Goal: Task Accomplishment & Management: Use online tool/utility

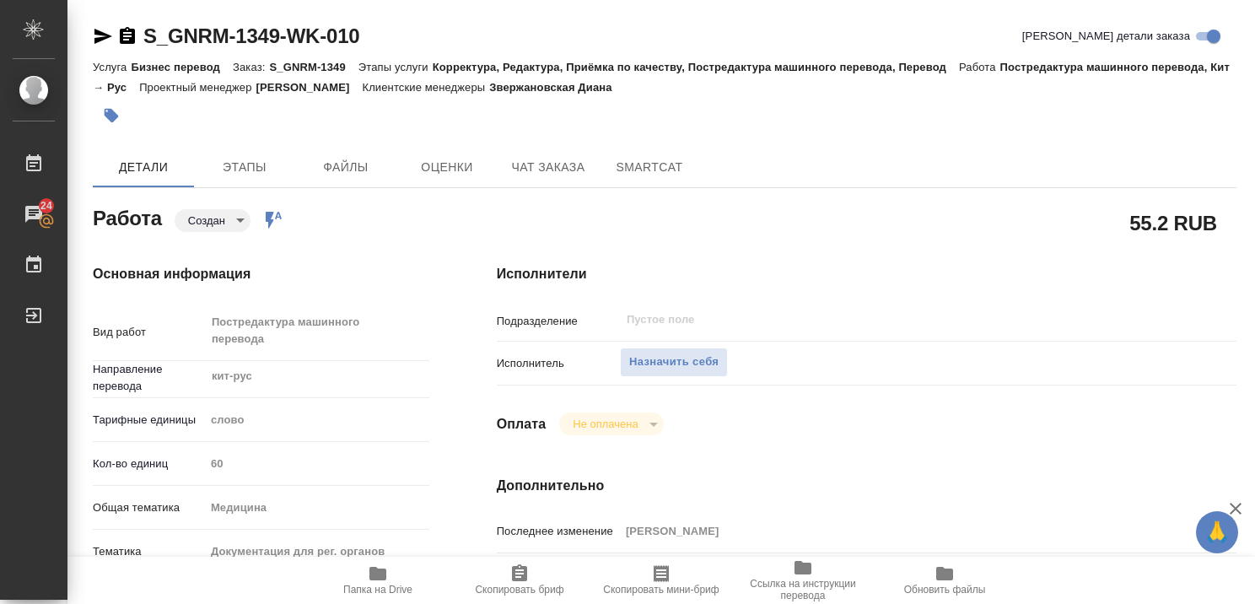
type textarea "x"
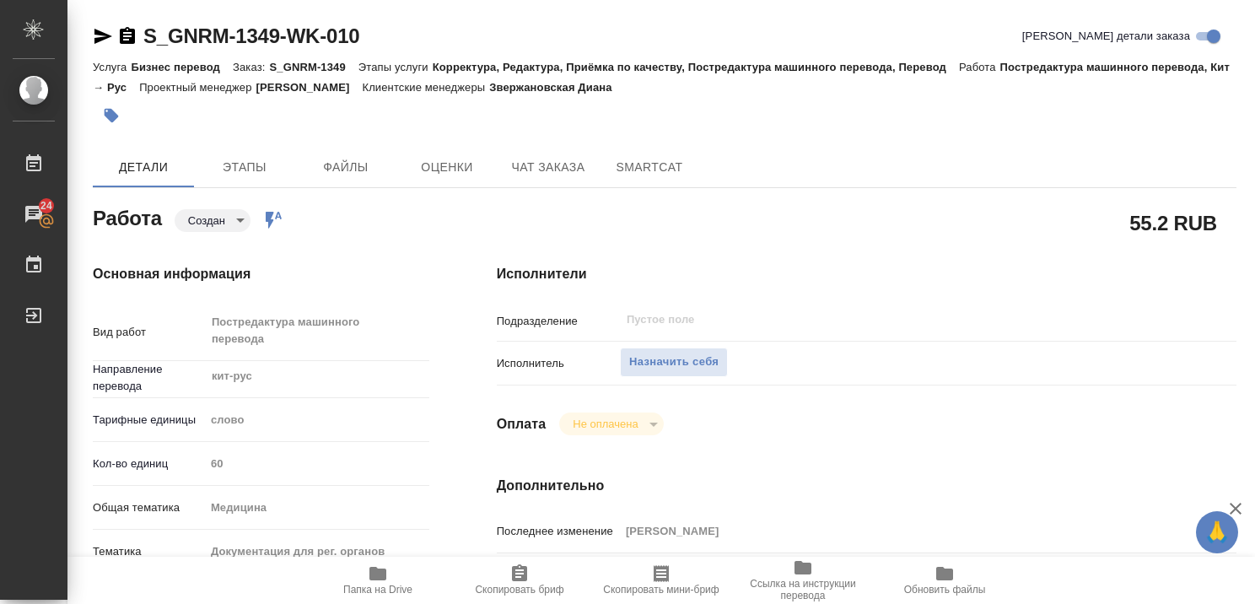
type textarea "x"
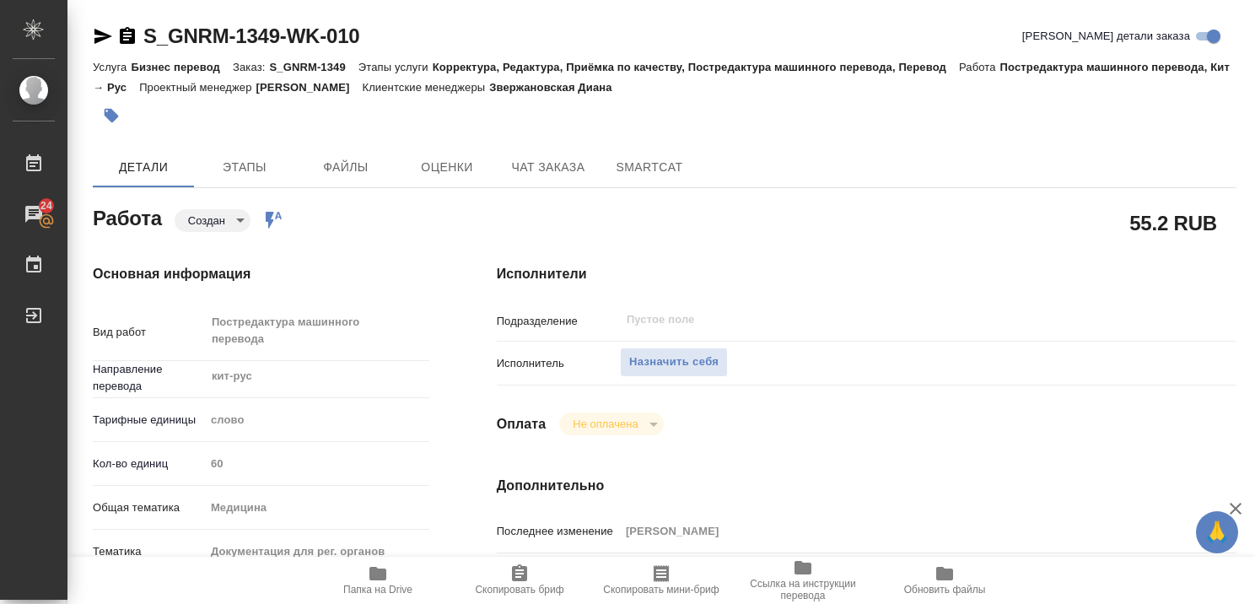
type textarea "x"
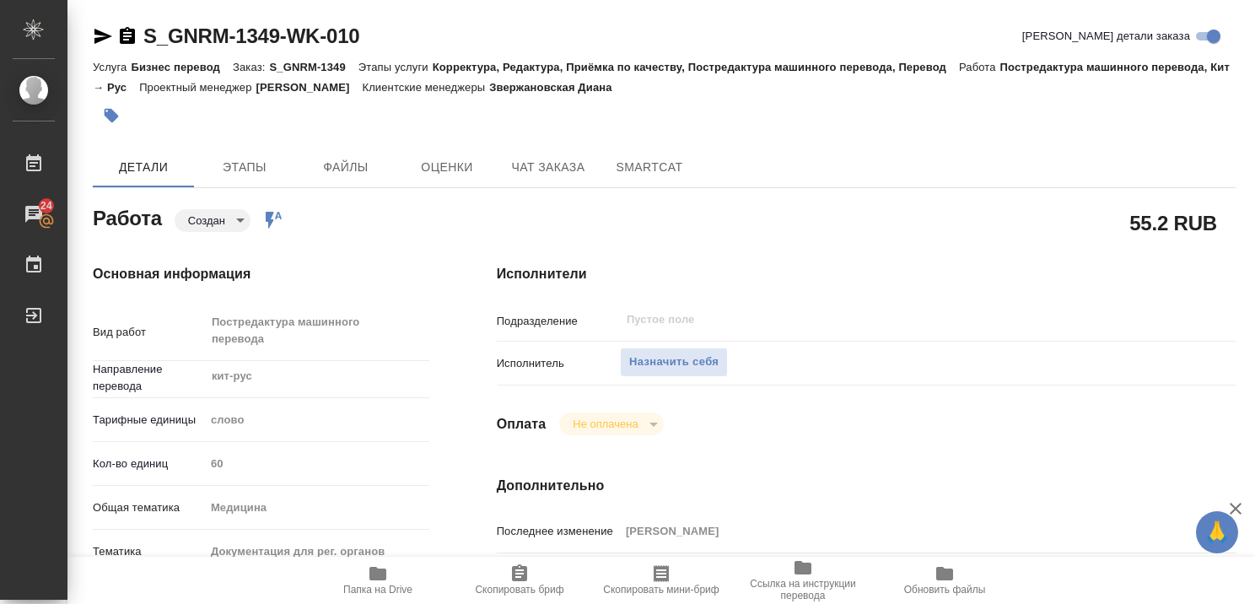
type textarea "x"
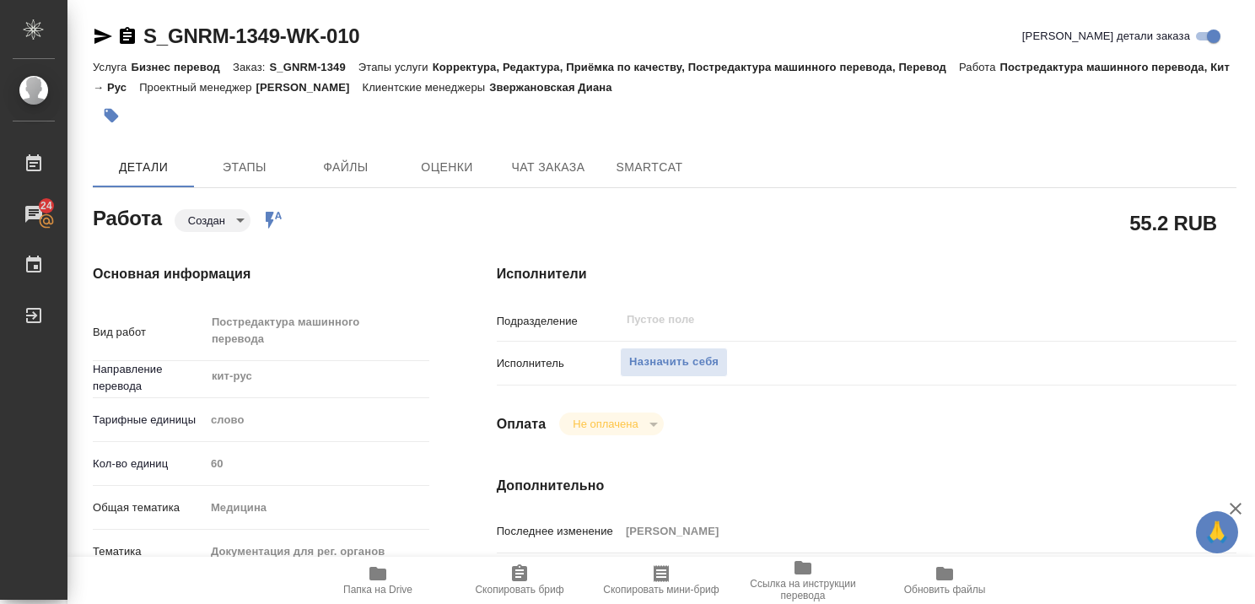
type textarea "x"
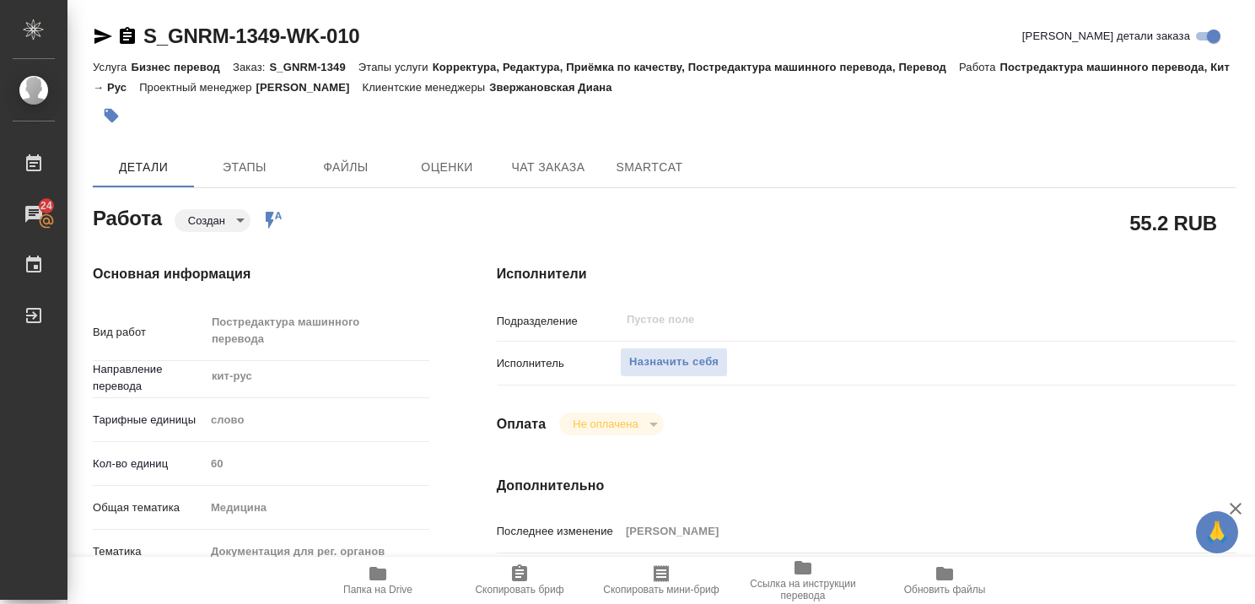
type textarea "x"
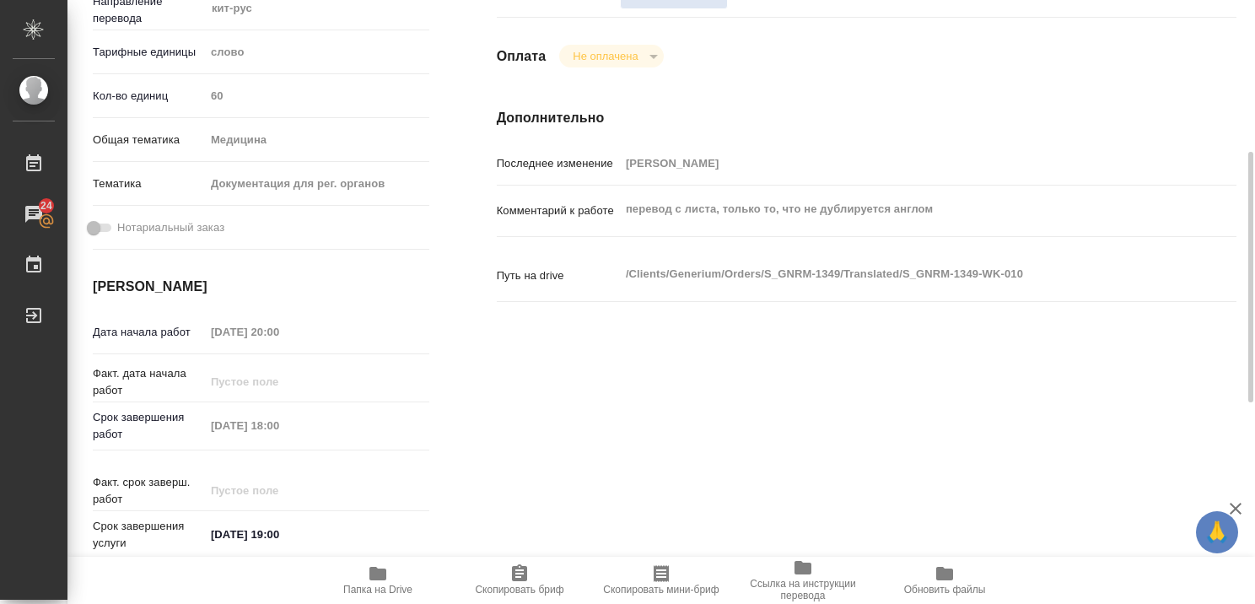
scroll to position [368, 0]
click at [373, 580] on icon "button" at bounding box center [378, 573] width 20 height 20
